Goal: Task Accomplishment & Management: Use online tool/utility

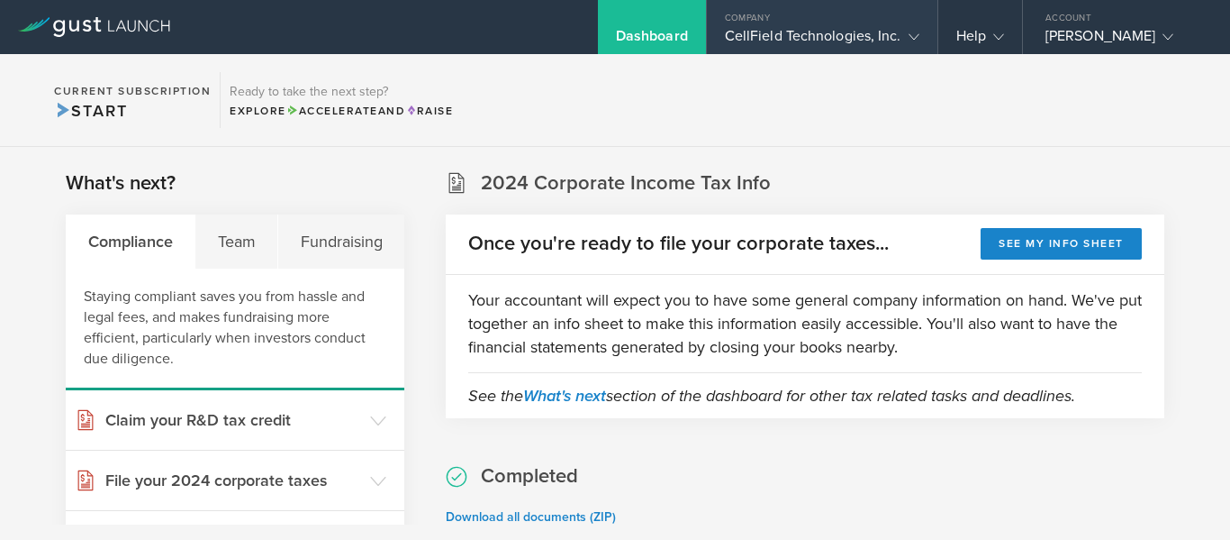
click at [827, 29] on div "CellField Technologies, Inc." at bounding box center [822, 40] width 195 height 27
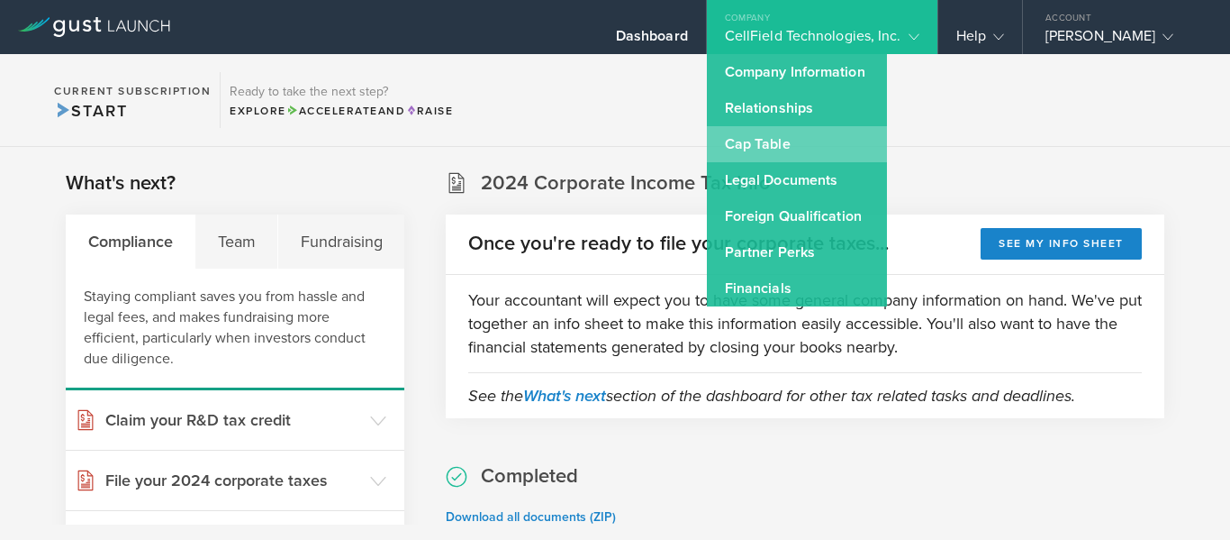
click at [795, 144] on link "Cap Table" at bounding box center [797, 144] width 180 height 36
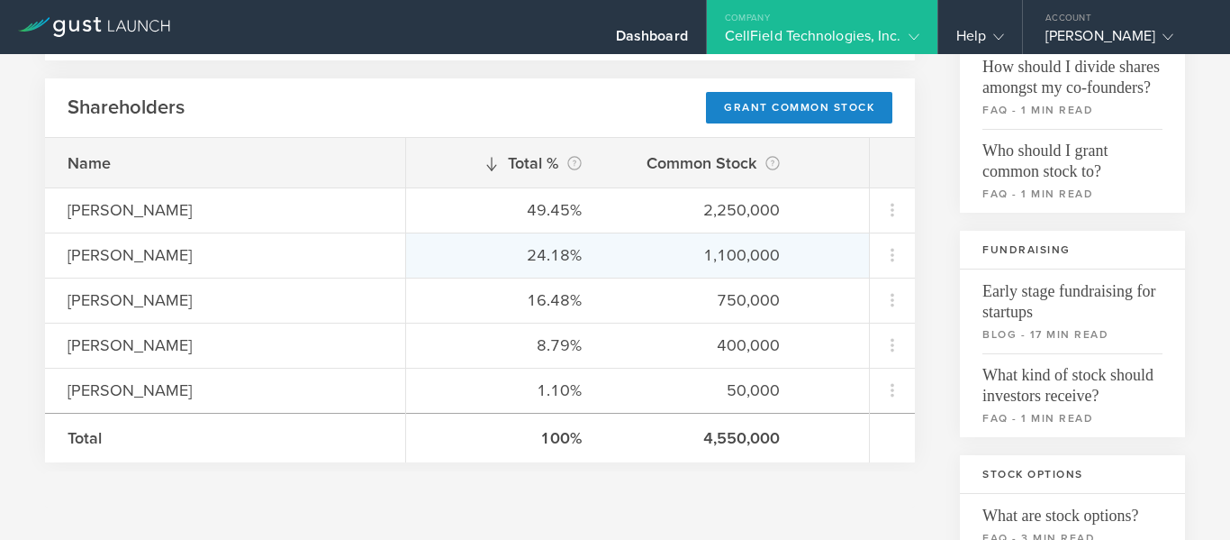
scroll to position [270, 0]
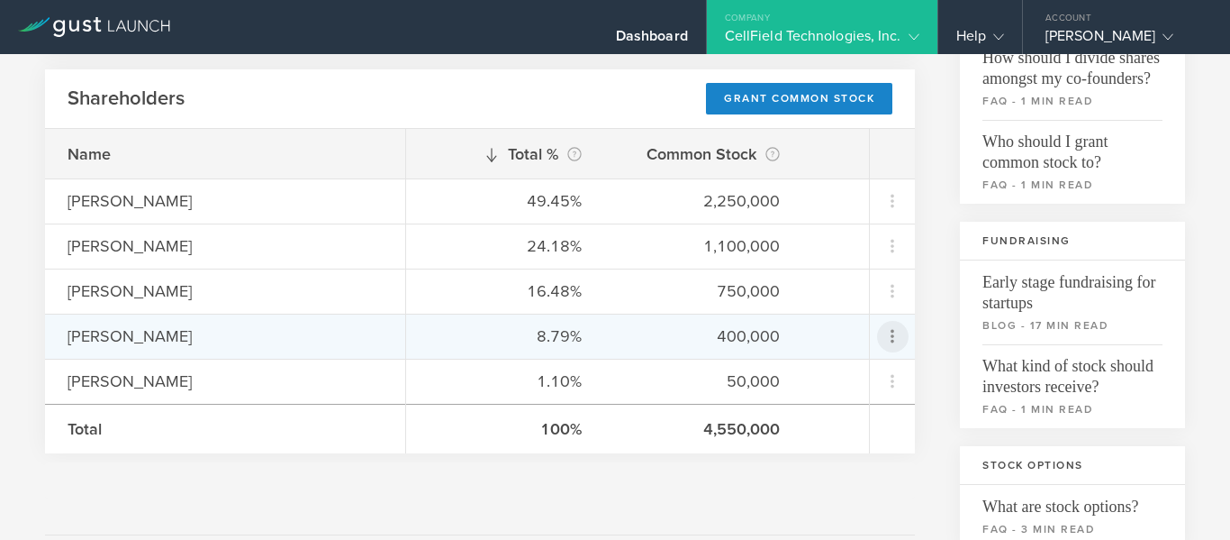
click at [882, 333] on icon at bounding box center [893, 336] width 22 height 22
click at [926, 330] on md-backdrop at bounding box center [615, 270] width 1230 height 540
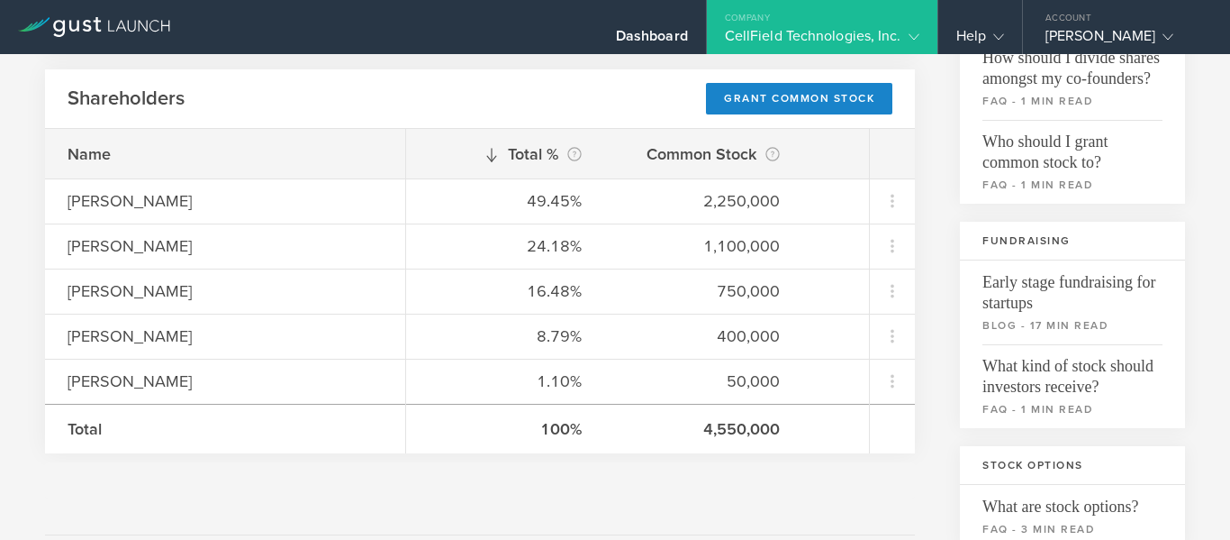
click at [220, 479] on div at bounding box center [480, 480] width 870 height 36
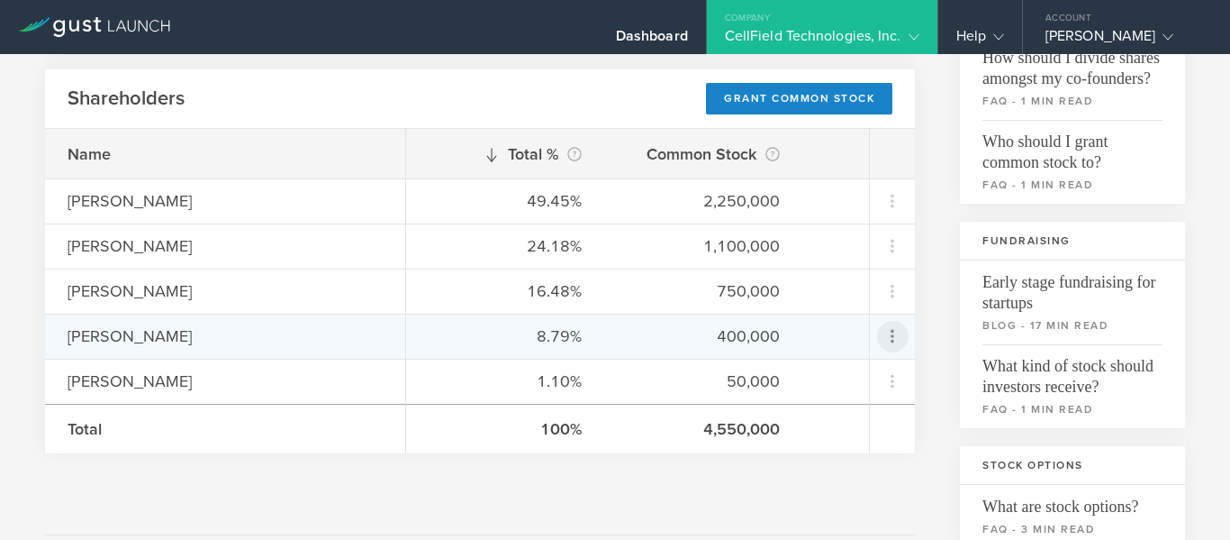
click at [891, 332] on icon at bounding box center [893, 337] width 4 height 14
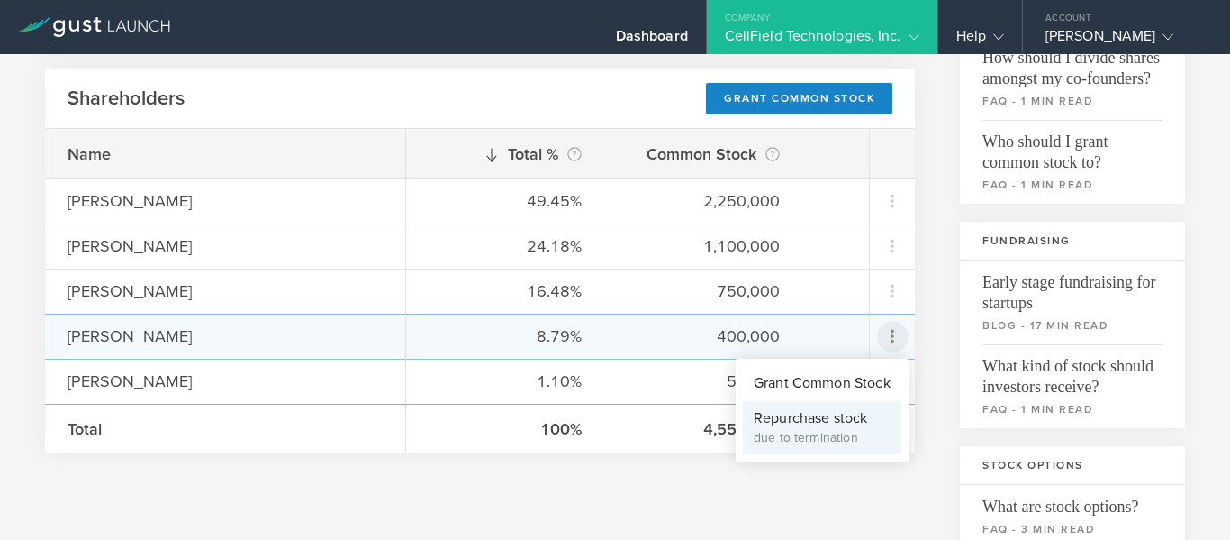
click at [794, 424] on div "Repurchase stock" at bounding box center [822, 418] width 137 height 21
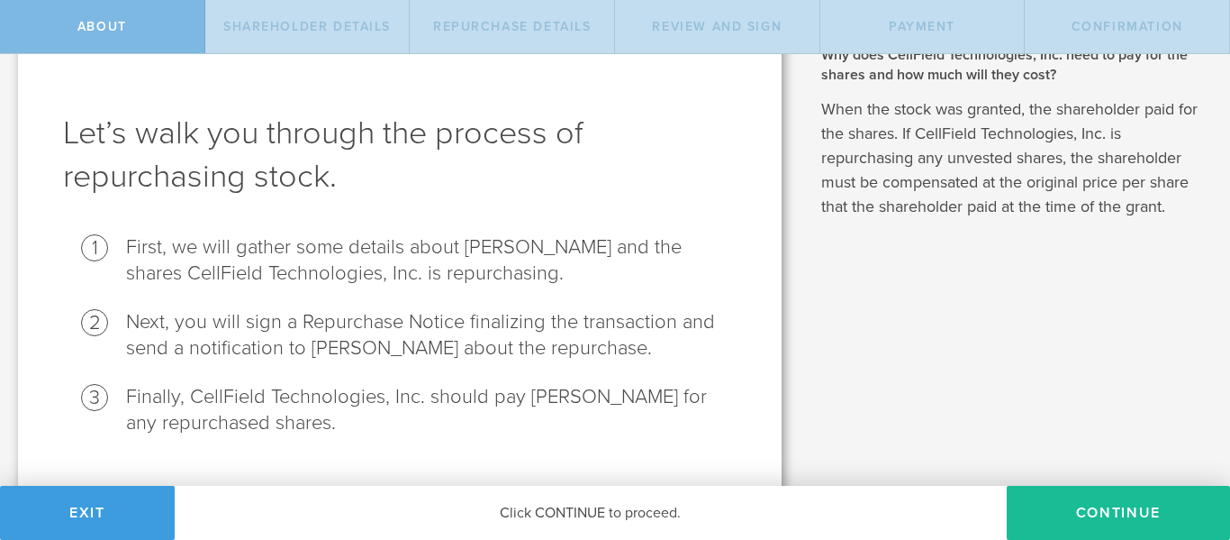
scroll to position [90, 0]
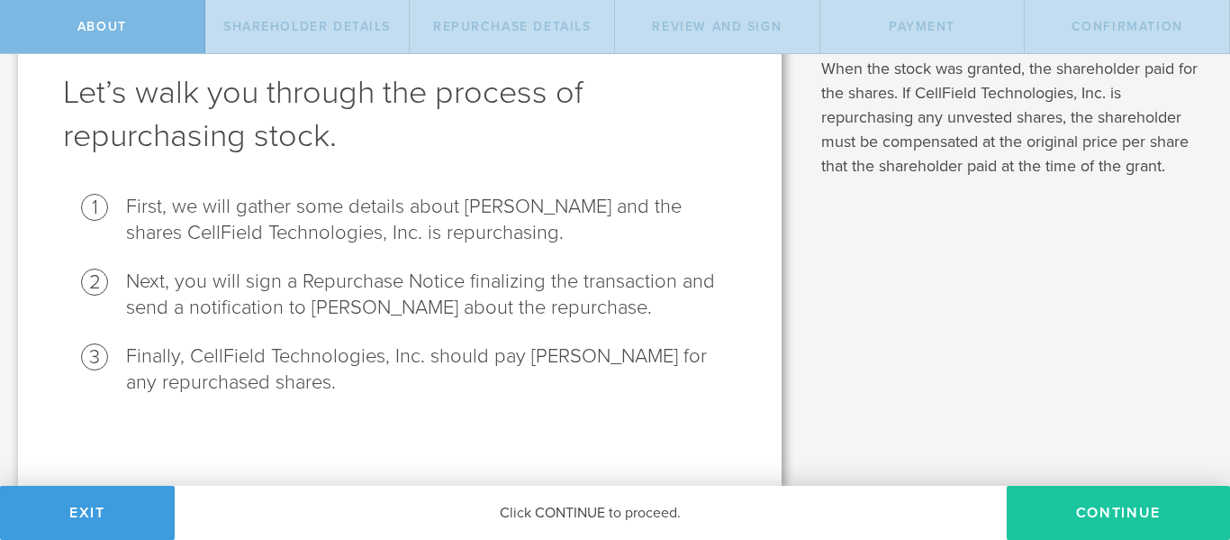
click at [1111, 505] on button "Continue" at bounding box center [1118, 512] width 223 height 54
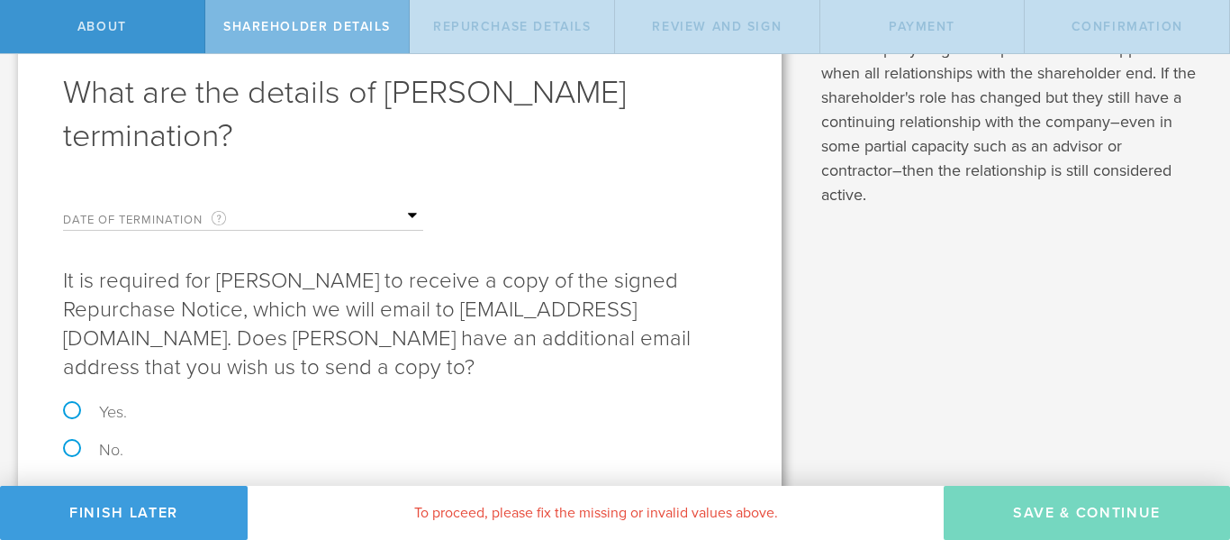
scroll to position [0, 0]
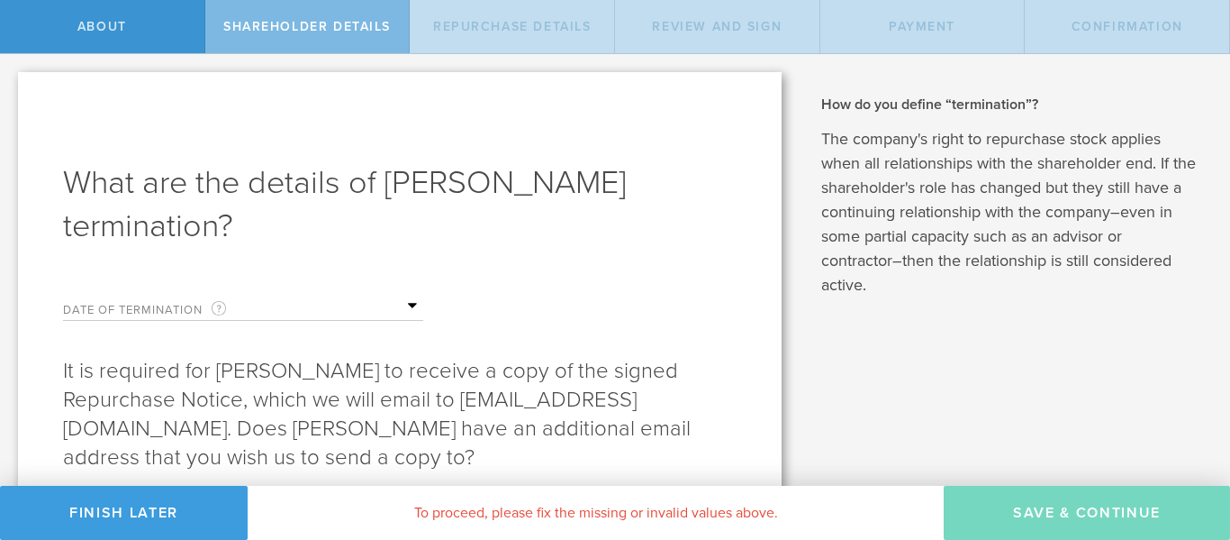
click at [408, 304] on input "text" at bounding box center [333, 306] width 180 height 27
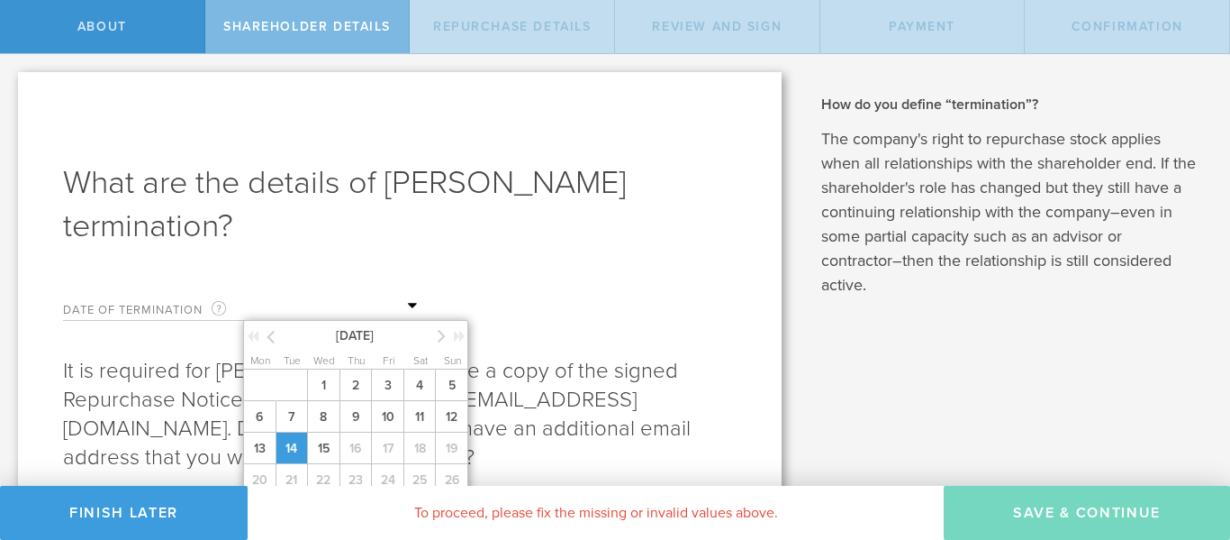
click at [294, 443] on span "14" at bounding box center [292, 448] width 32 height 32
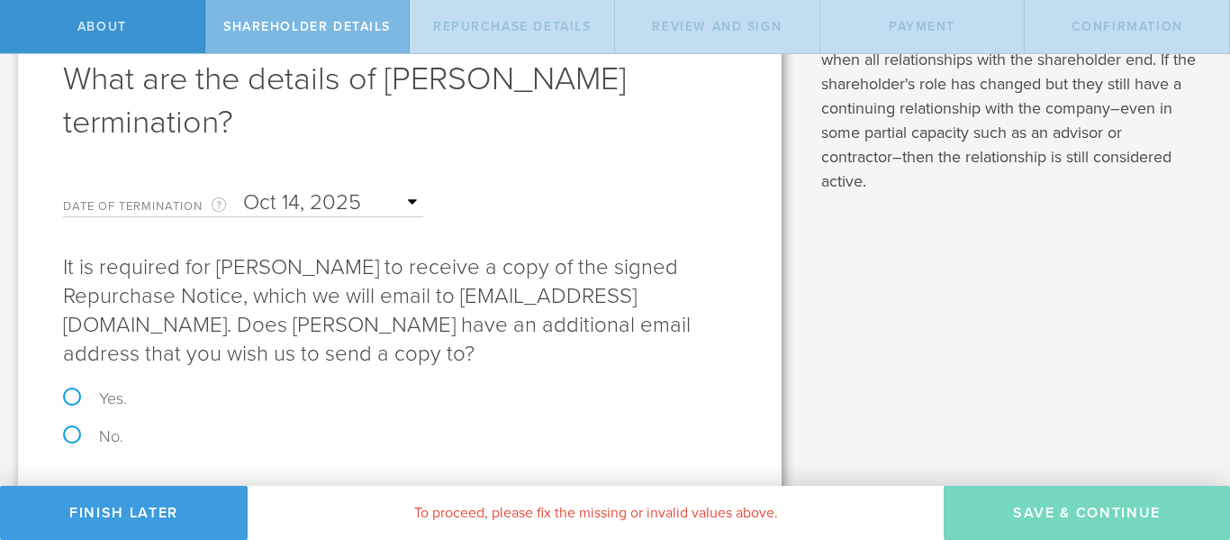
scroll to position [148, 0]
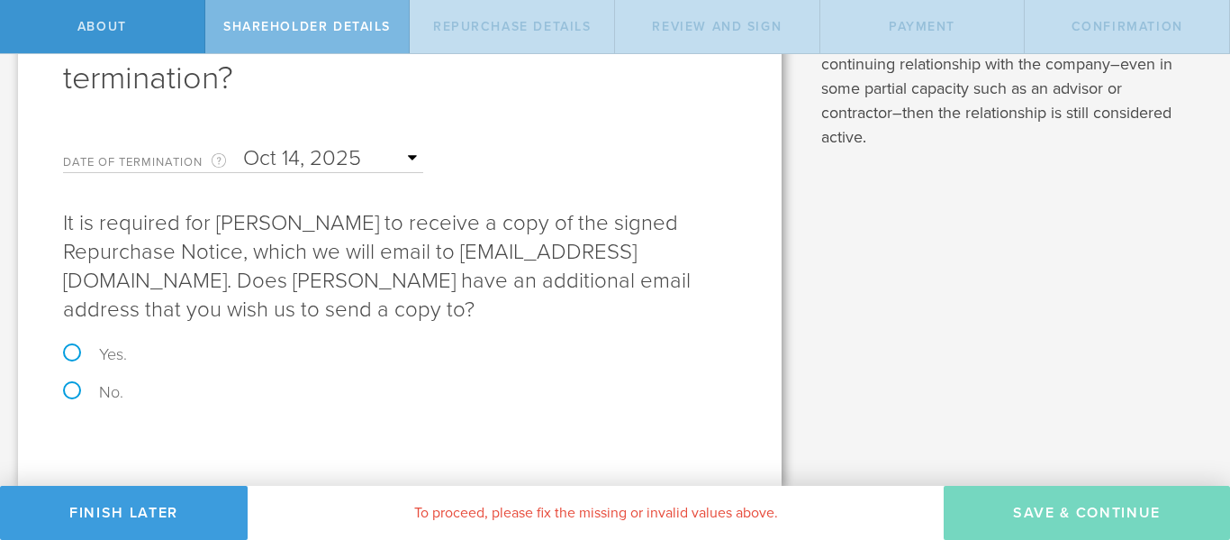
click at [71, 393] on label "No." at bounding box center [400, 392] width 674 height 16
radio input "true"
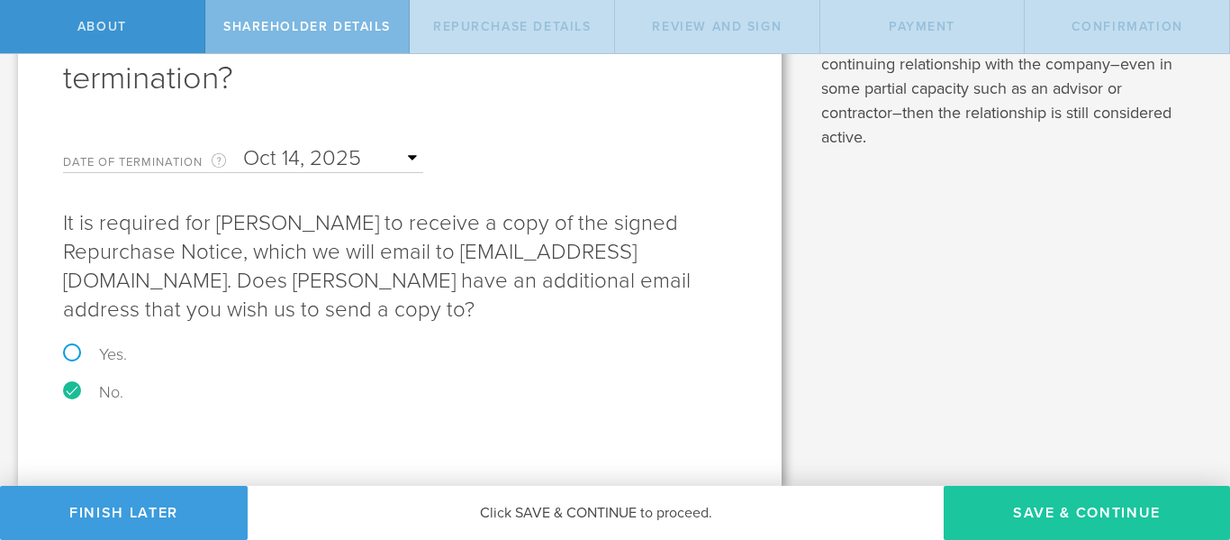
click at [1046, 509] on button "Save & Continue" at bounding box center [1087, 512] width 286 height 54
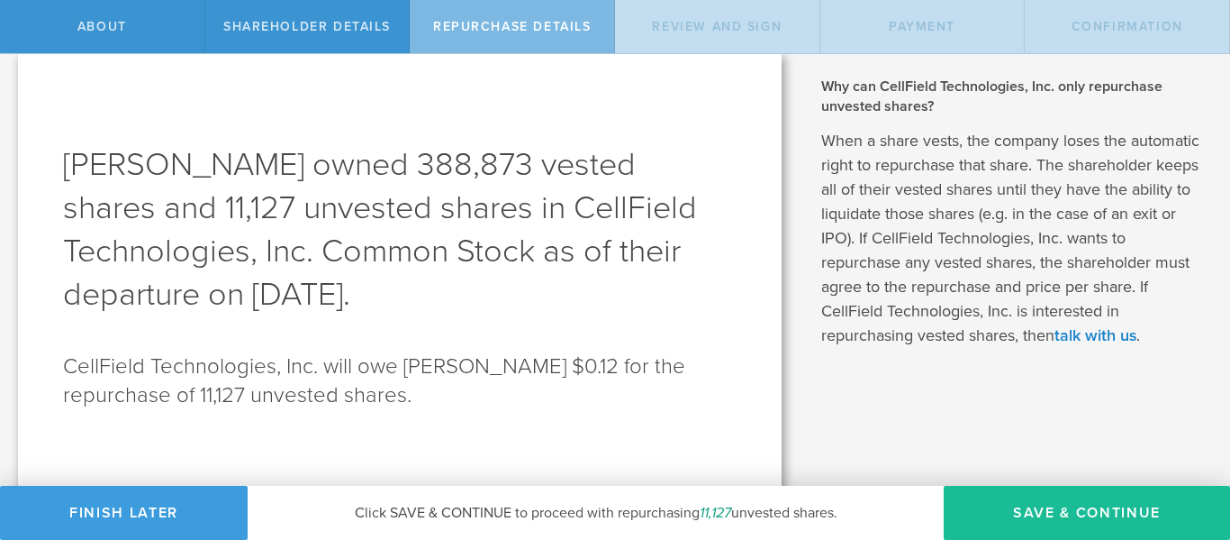
scroll to position [28, 0]
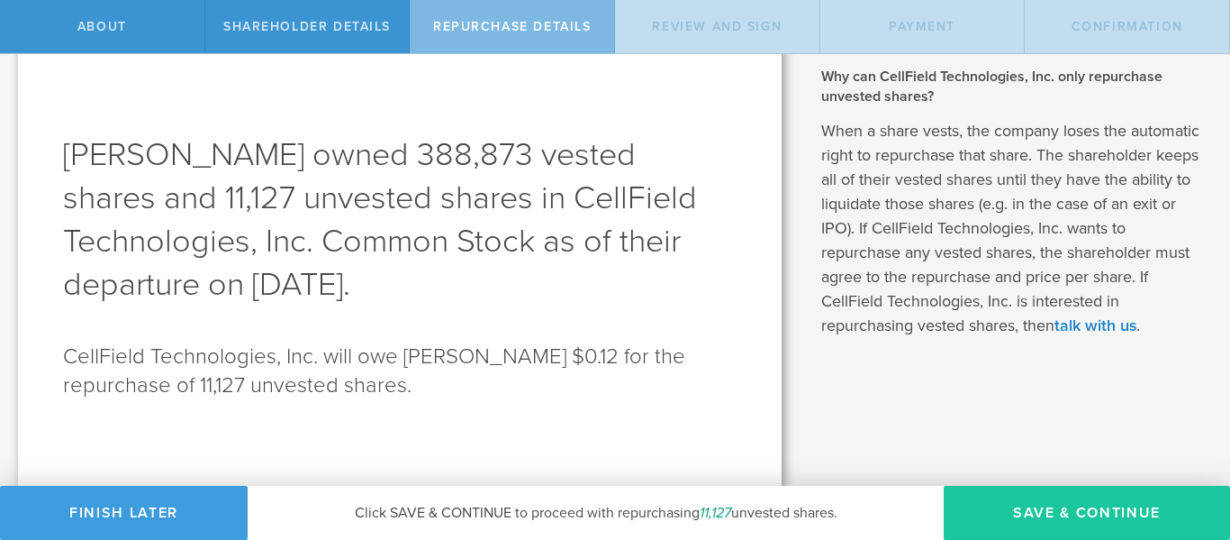
click at [1056, 514] on button "Save & Continue" at bounding box center [1087, 512] width 286 height 54
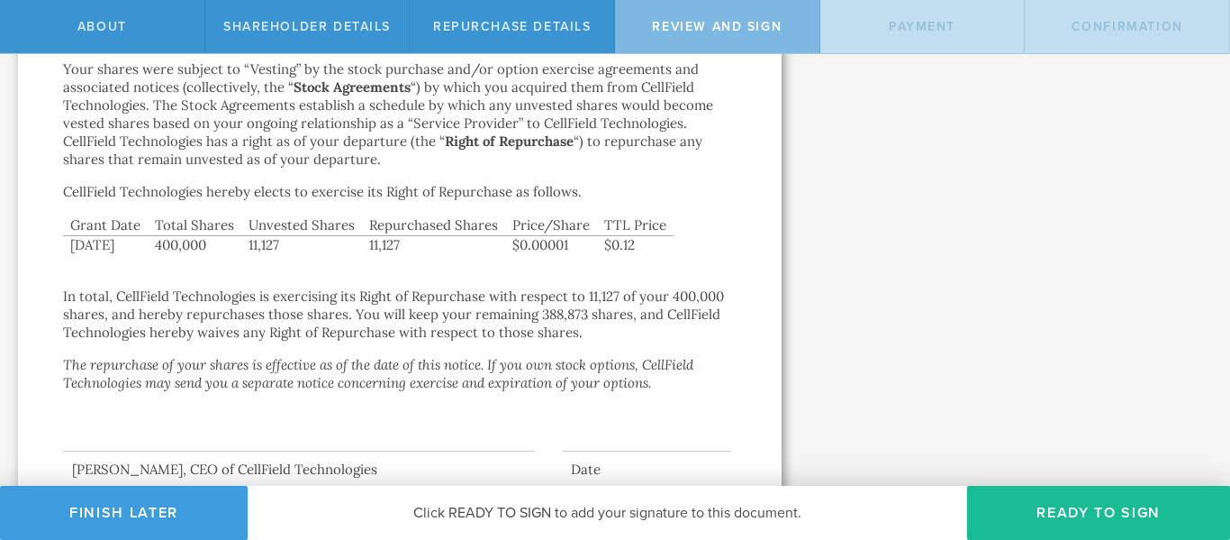
scroll to position [295, 0]
